Goal: Transaction & Acquisition: Subscribe to service/newsletter

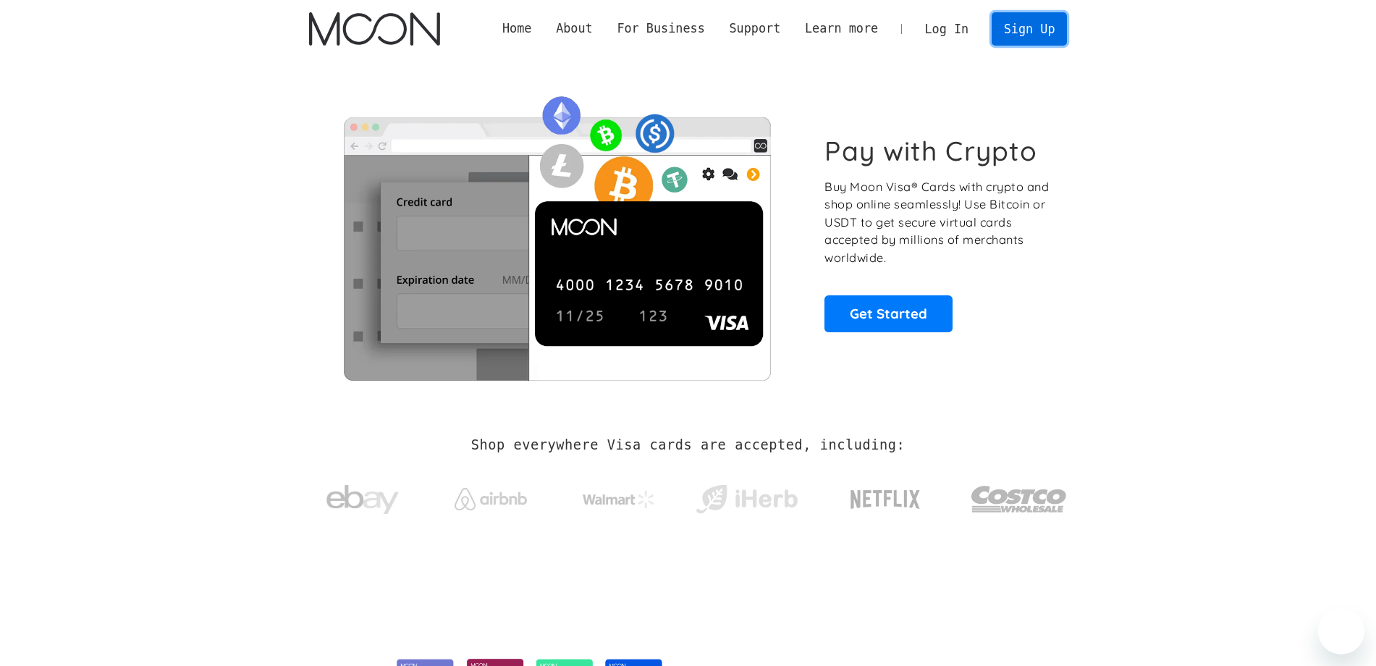
click at [1006, 33] on link "Sign Up" at bounding box center [1029, 28] width 75 height 33
